Goal: Navigation & Orientation: Find specific page/section

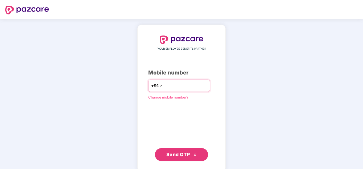
click at [173, 89] on input "number" at bounding box center [185, 85] width 44 height 9
type input "**********"
click at [196, 156] on span "Send OTP" at bounding box center [181, 153] width 31 height 7
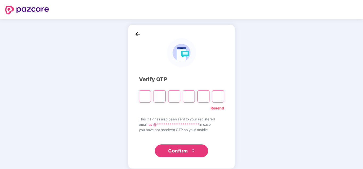
type input "*"
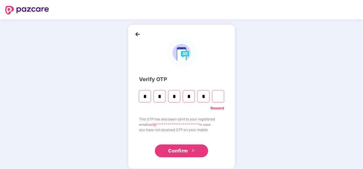
type input "*"
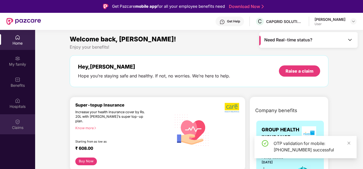
click at [19, 125] on div "Claims" at bounding box center [17, 127] width 35 height 5
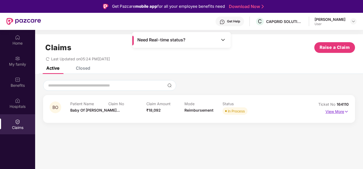
click at [348, 110] on img at bounding box center [346, 111] width 5 height 6
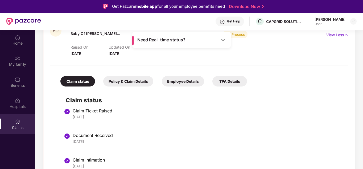
scroll to position [130, 0]
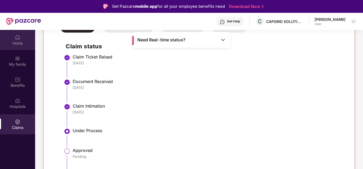
click at [20, 48] on div "Home" at bounding box center [17, 40] width 35 height 20
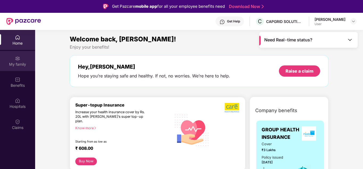
click at [21, 58] on div "My family" at bounding box center [17, 61] width 35 height 20
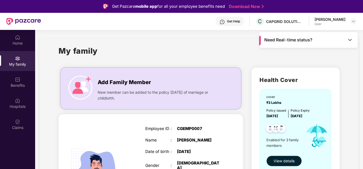
click at [20, 64] on div "My family" at bounding box center [17, 64] width 35 height 5
click at [17, 42] on div "Home" at bounding box center [17, 42] width 35 height 5
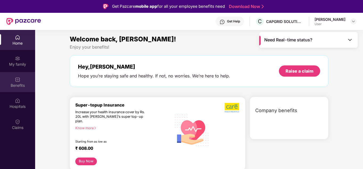
click at [14, 80] on div "Benefits" at bounding box center [17, 82] width 35 height 20
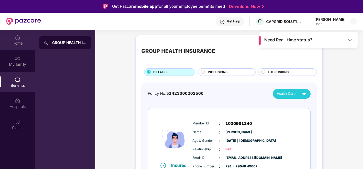
click at [18, 38] on img at bounding box center [17, 37] width 5 height 5
